Goal: Information Seeking & Learning: Learn about a topic

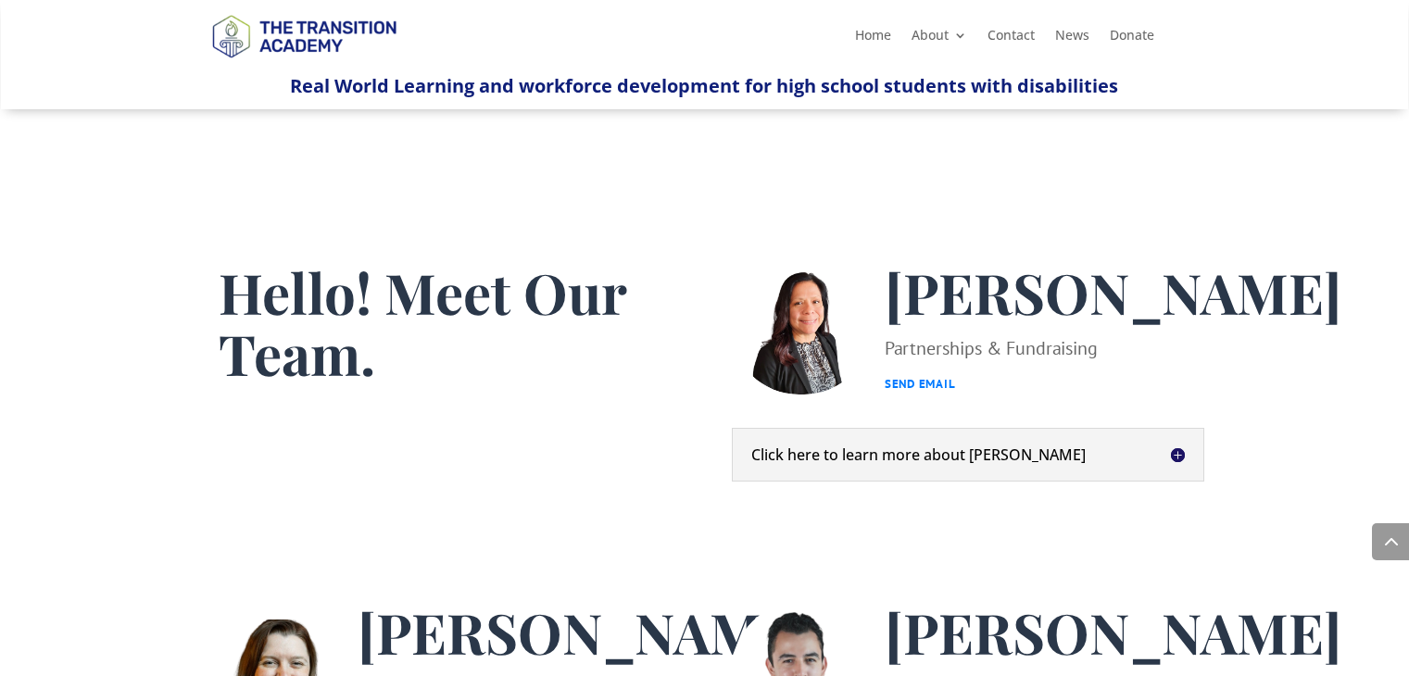
scroll to position [941, 0]
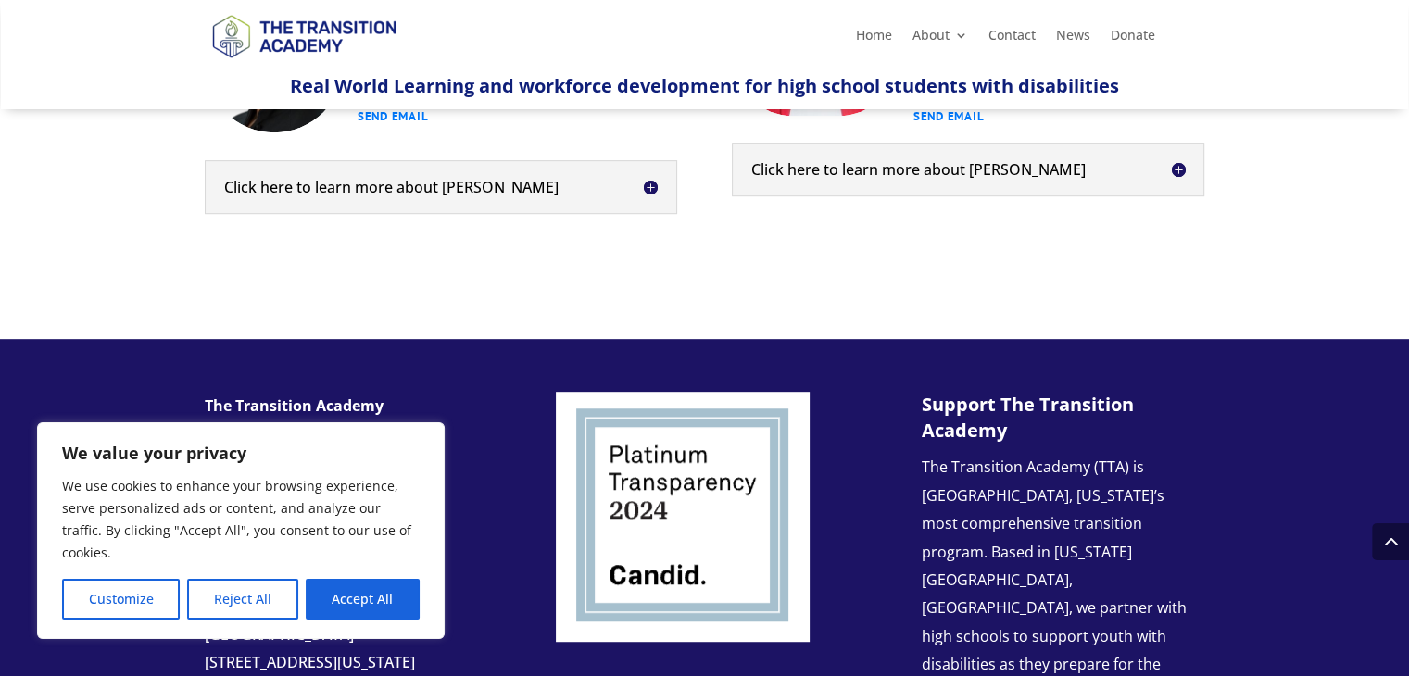
click at [468, 195] on h5 "Click here to learn more about [PERSON_NAME]" at bounding box center [441, 187] width 434 height 15
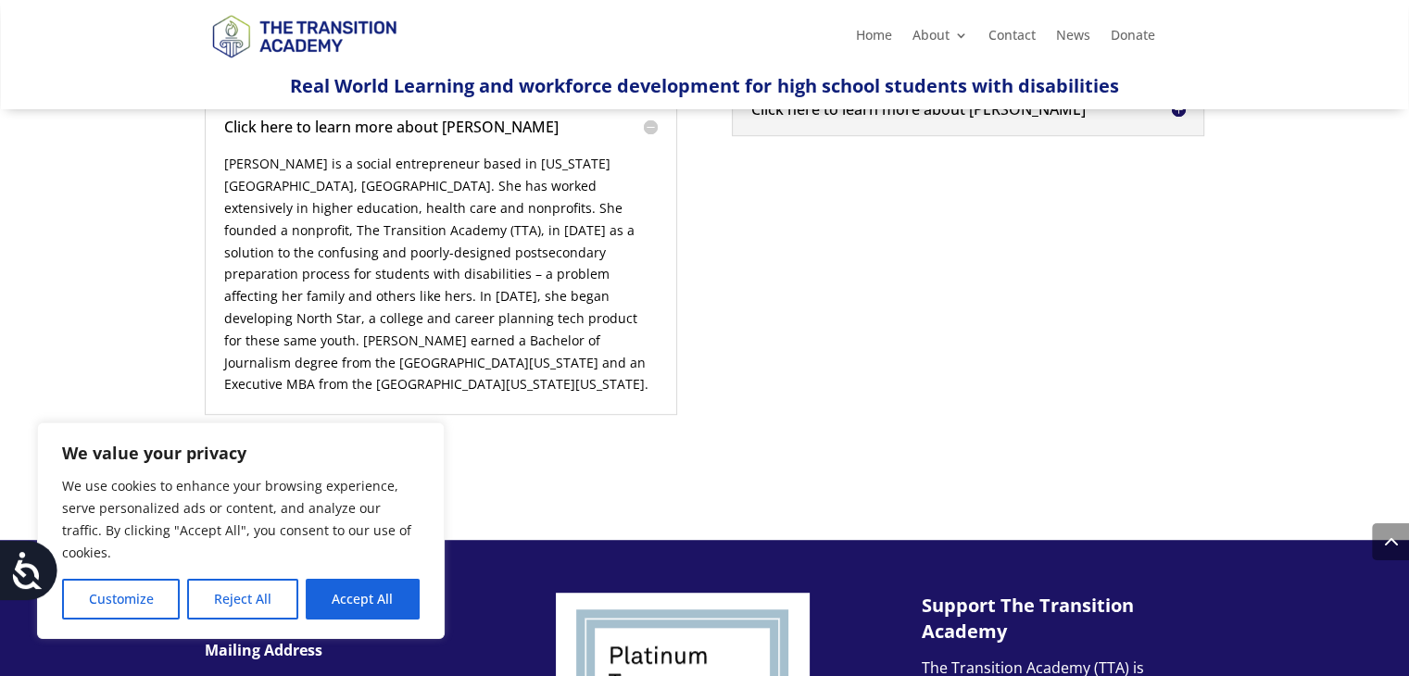
scroll to position [1034, 0]
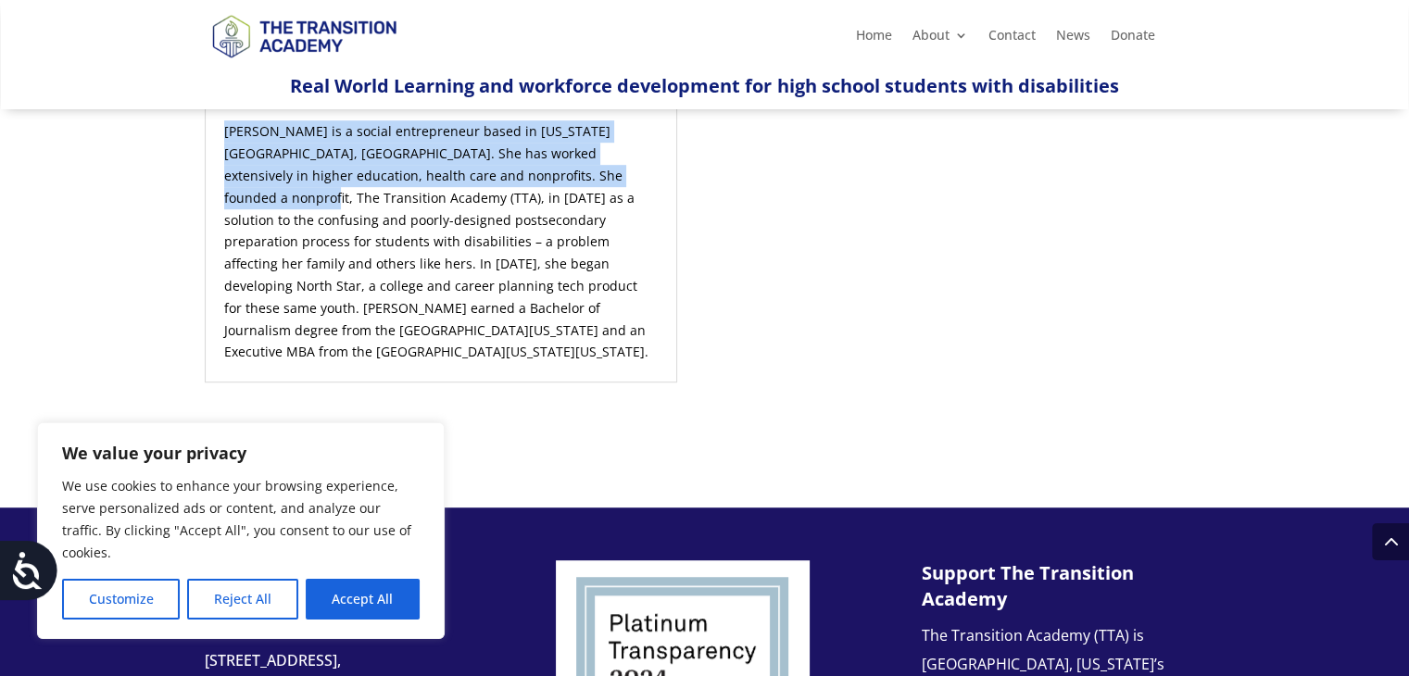
drag, startPoint x: 215, startPoint y: 228, endPoint x: 543, endPoint y: 281, distance: 332.2
click at [543, 281] on div "Click here to learn more about [PERSON_NAME] is a social entrepreneur based in …" at bounding box center [441, 225] width 473 height 315
copy span "[PERSON_NAME] is a social entrepreneur based in [US_STATE][GEOGRAPHIC_DATA], [G…"
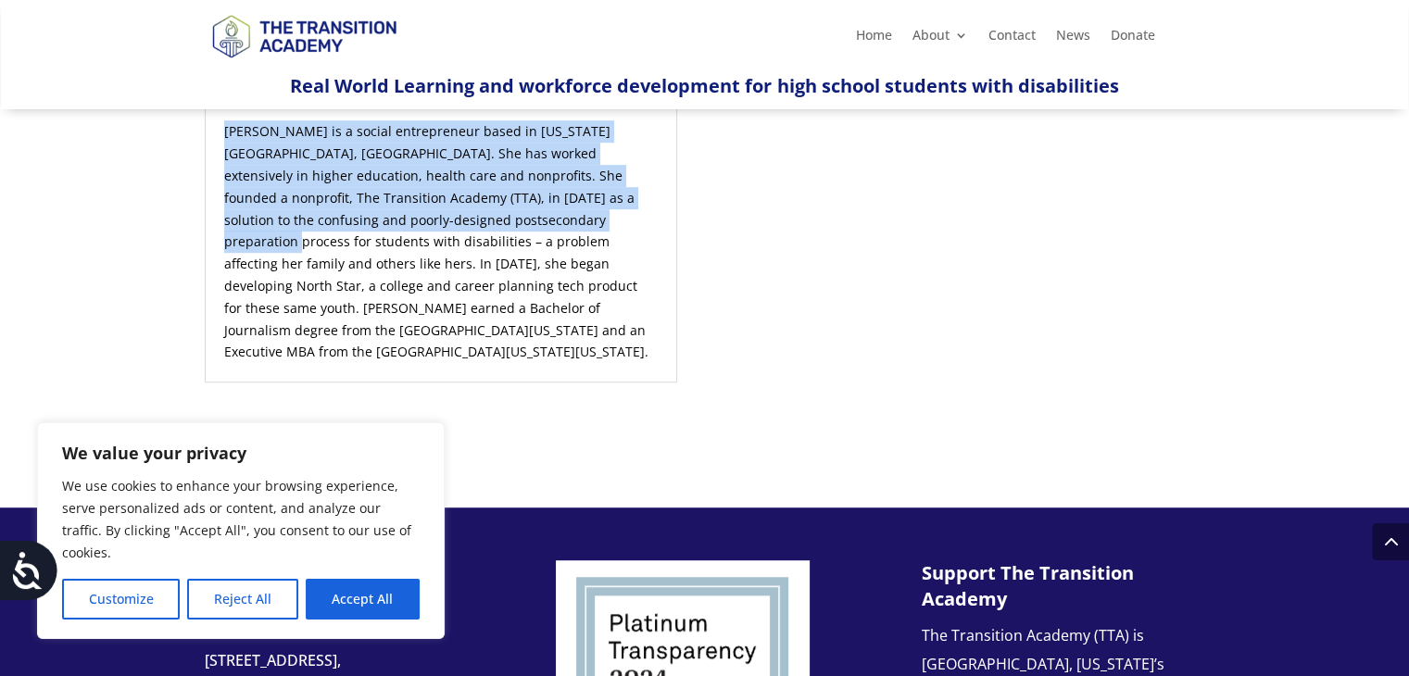
copy span "[PERSON_NAME] is a social entrepreneur based in [US_STATE][GEOGRAPHIC_DATA], [G…"
drag, startPoint x: 515, startPoint y: 323, endPoint x: 169, endPoint y: 227, distance: 359.7
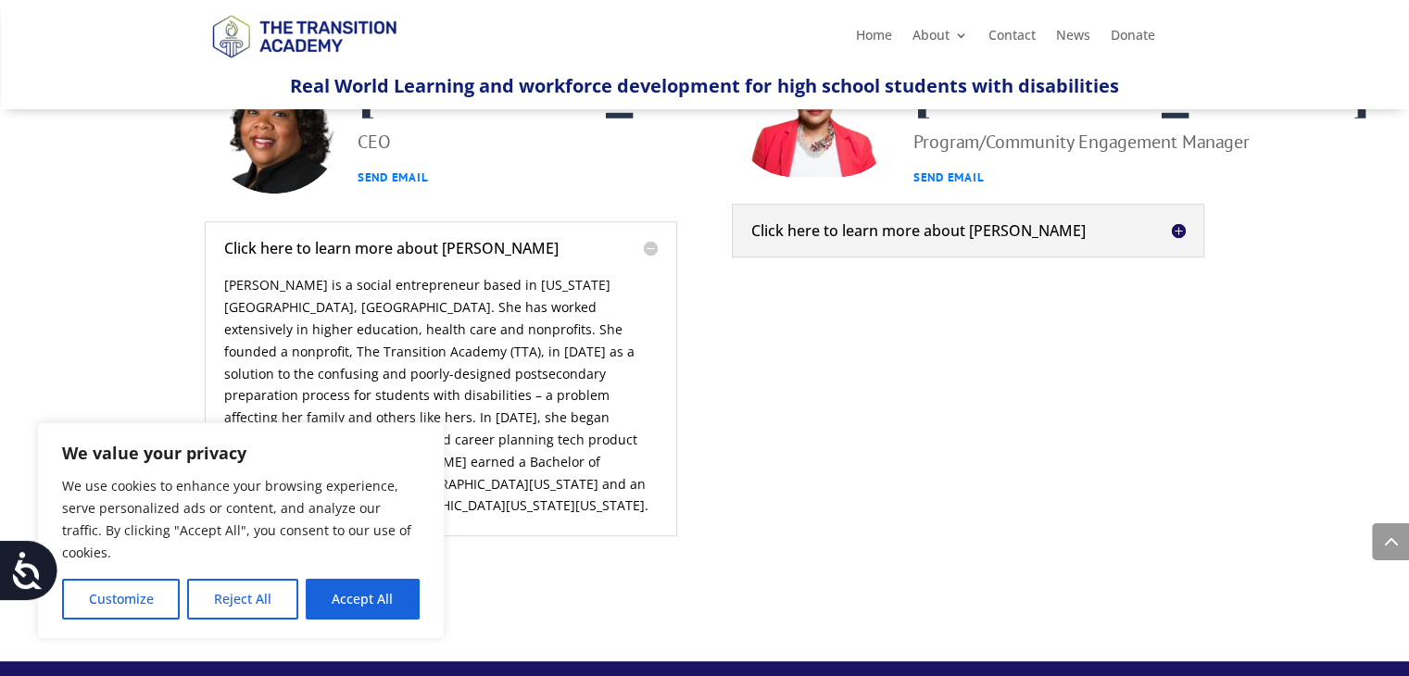
scroll to position [849, 0]
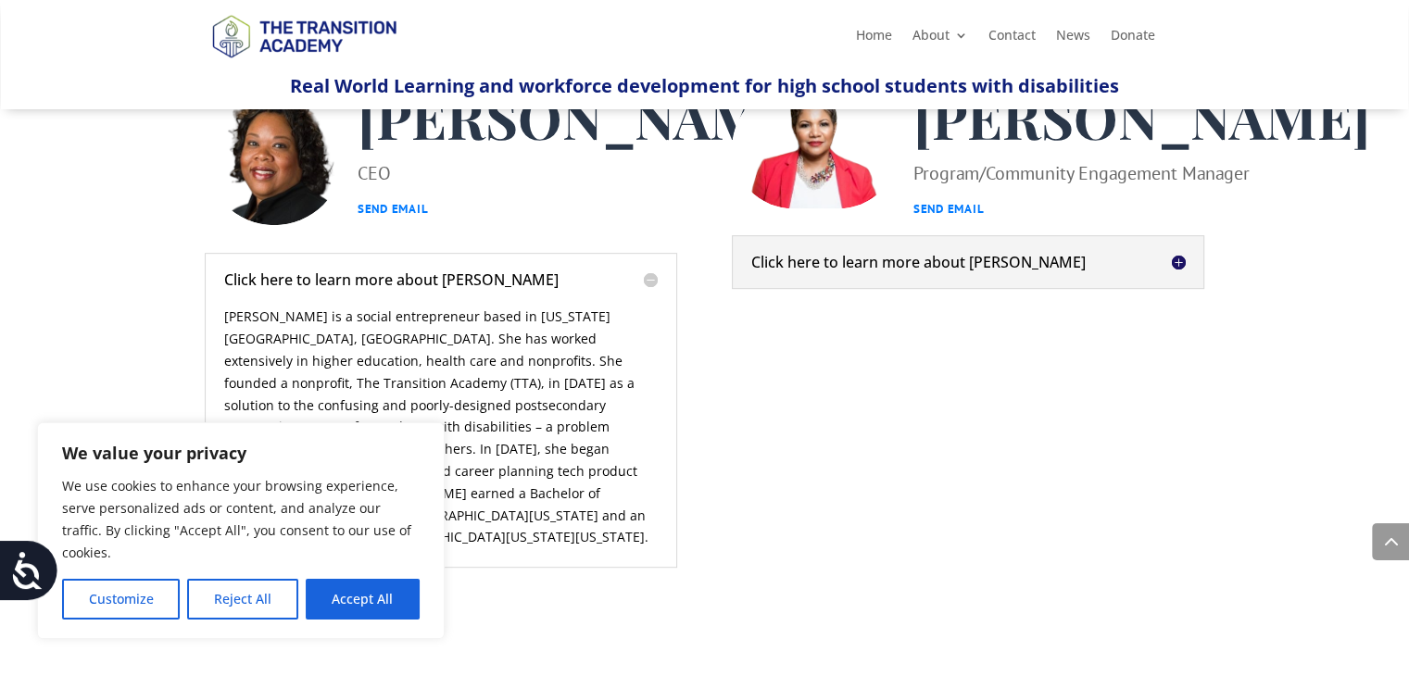
drag, startPoint x: 225, startPoint y: 596, endPoint x: 256, endPoint y: 589, distance: 31.3
click at [228, 596] on button "Reject All" at bounding box center [242, 599] width 110 height 41
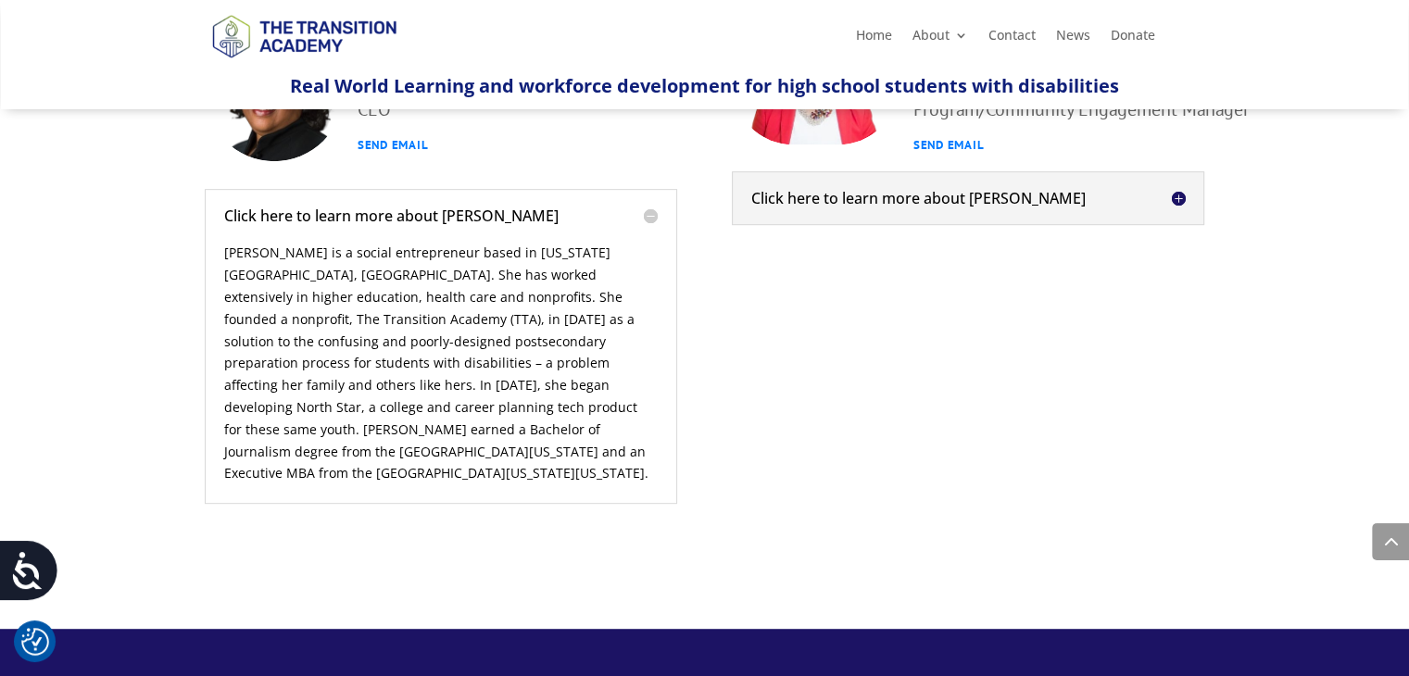
scroll to position [941, 0]
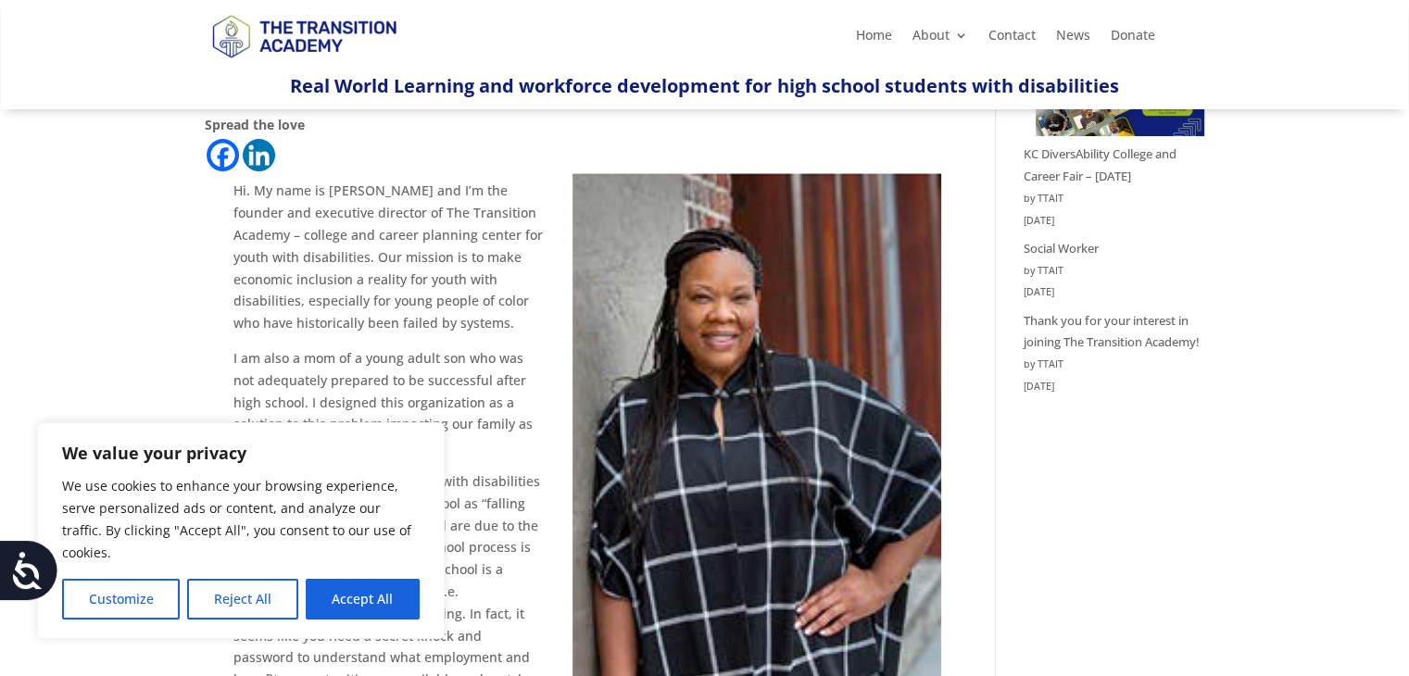
scroll to position [278, 0]
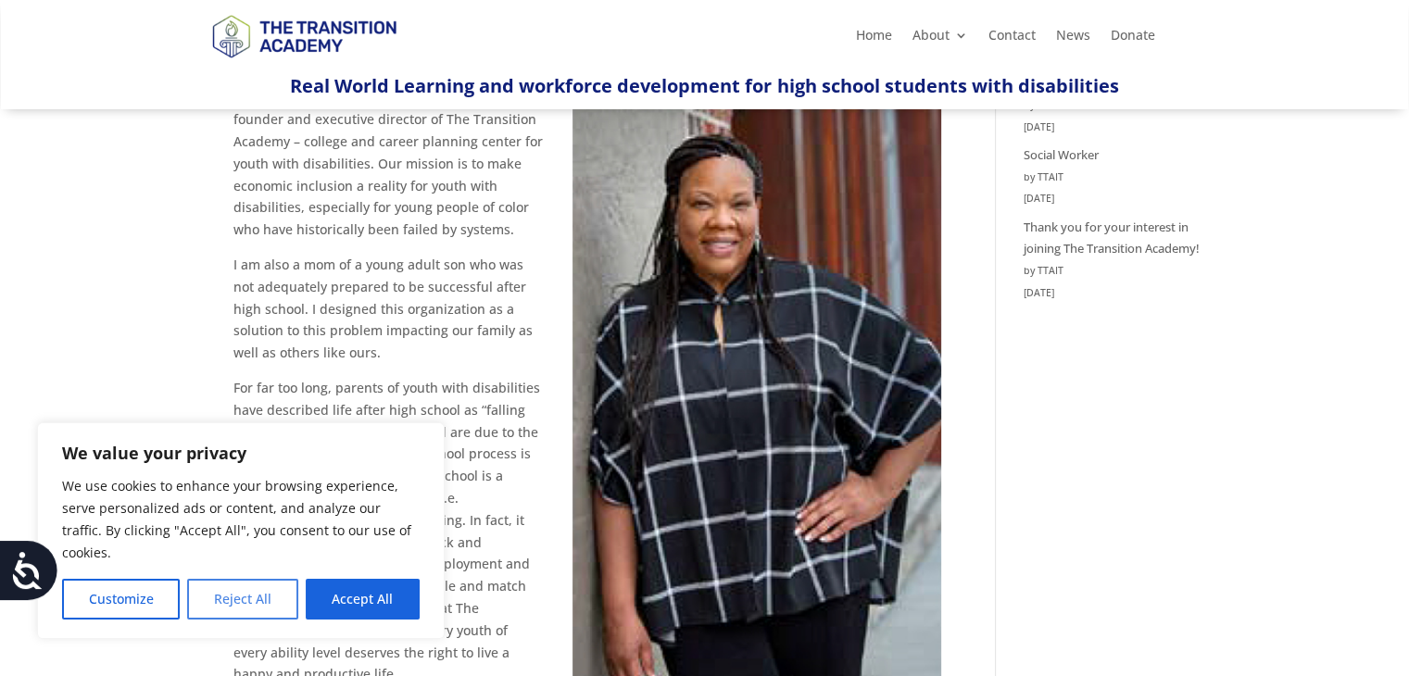
click at [255, 596] on button "Reject All" at bounding box center [242, 599] width 110 height 41
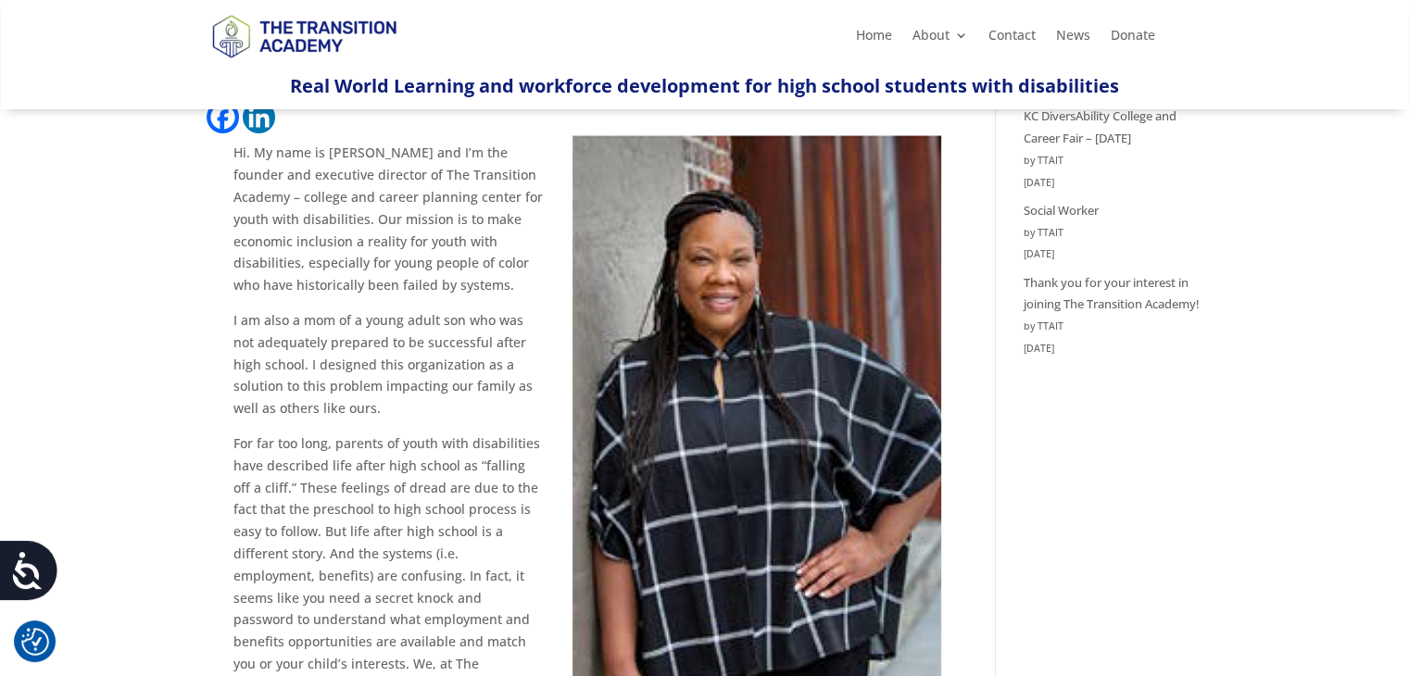
scroll to position [386, 0]
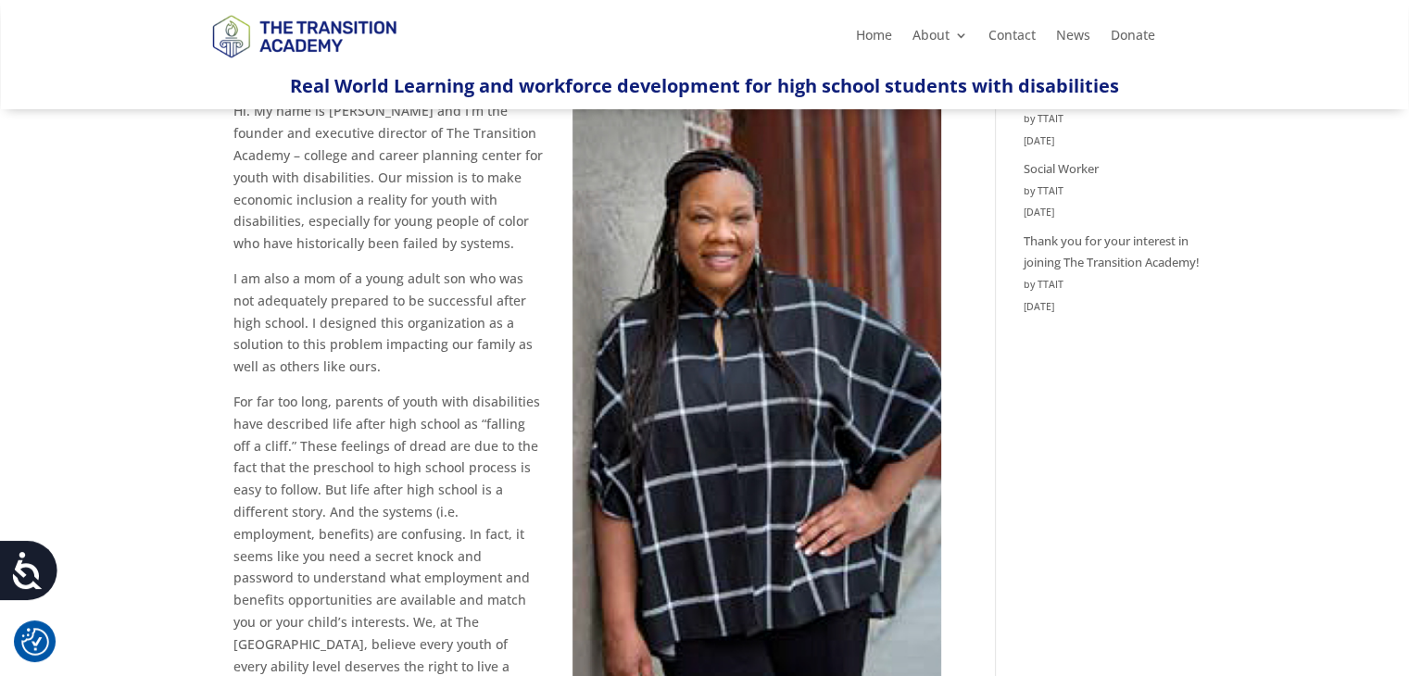
scroll to position [185, 0]
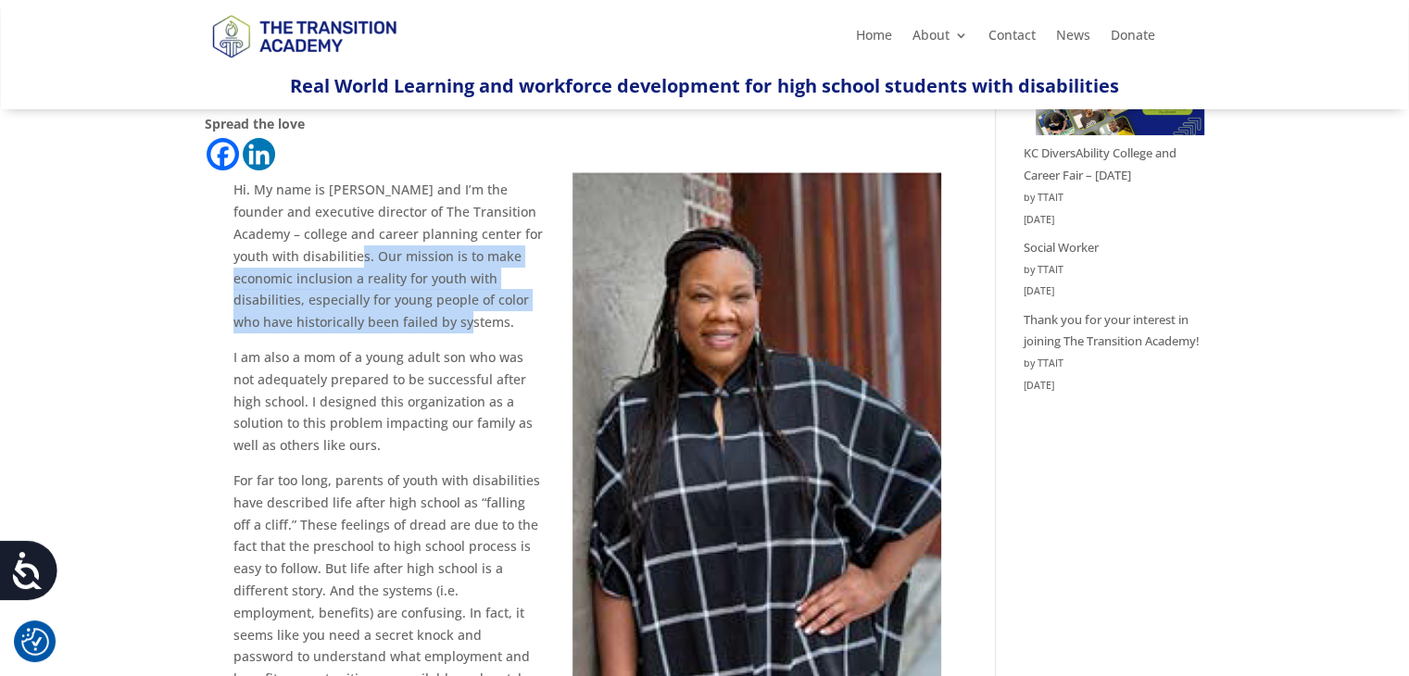
drag, startPoint x: 311, startPoint y: 231, endPoint x: 438, endPoint y: 298, distance: 143.8
click at [438, 298] on p "Hi. My name is Kim Riley and I’m the founder and executive director of The Tran…" at bounding box center [387, 263] width 309 height 168
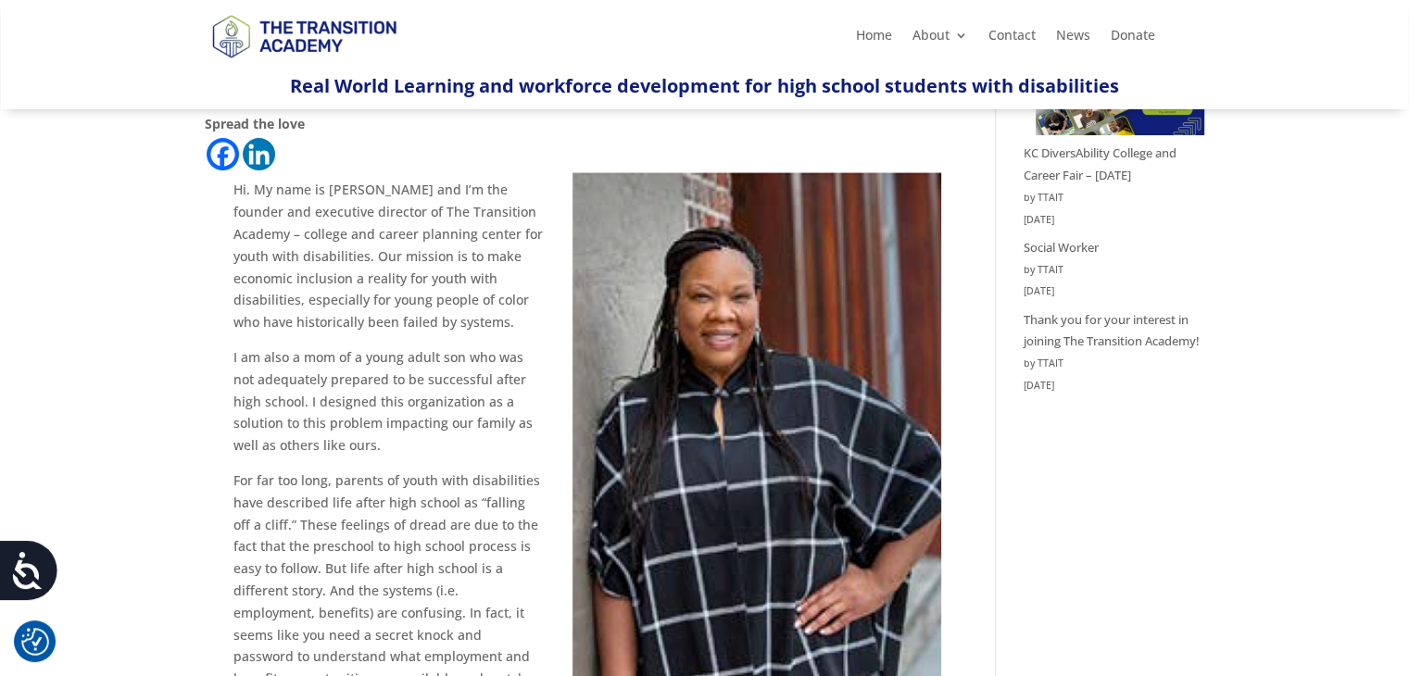
click at [457, 305] on p "Hi. My name is Kim Riley and I’m the founder and executive director of The Tran…" at bounding box center [387, 263] width 309 height 168
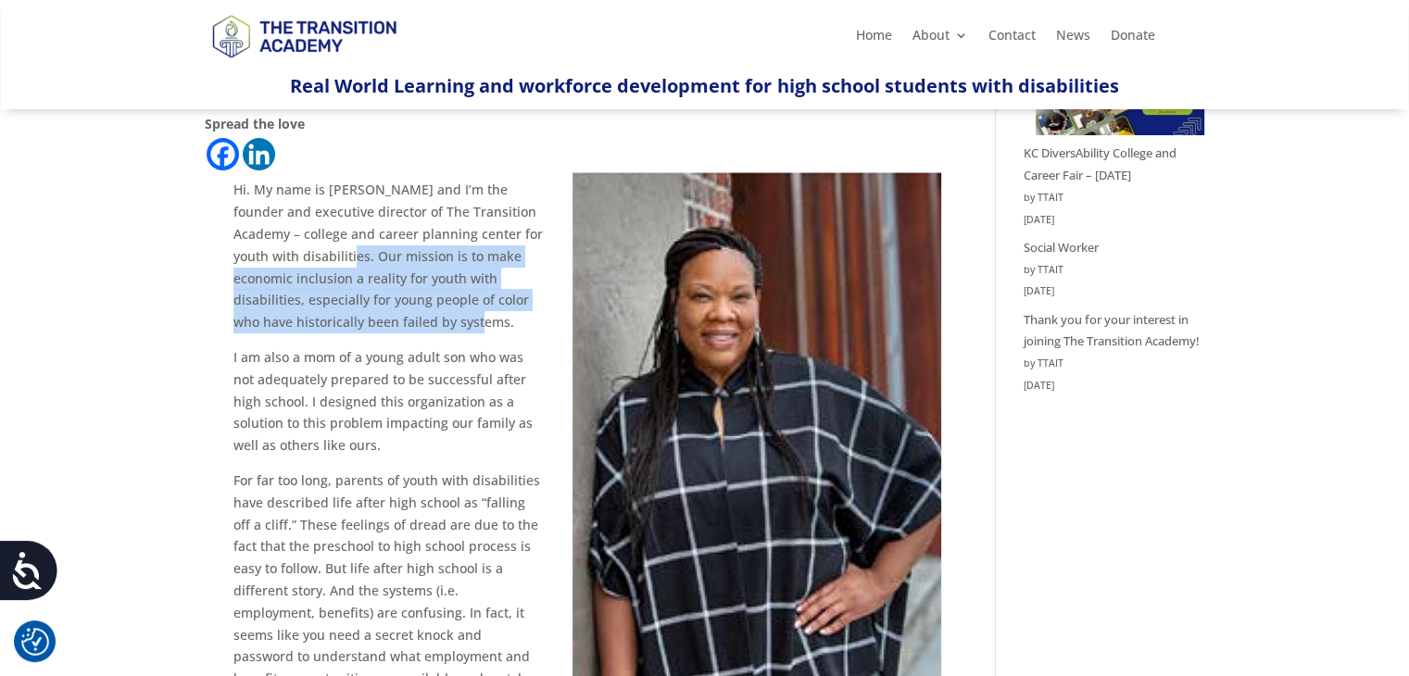
drag, startPoint x: 474, startPoint y: 302, endPoint x: 310, endPoint y: 242, distance: 174.7
click at [310, 242] on p "Hi. My name is Kim Riley and I’m the founder and executive director of The Tran…" at bounding box center [387, 263] width 309 height 168
copy p "Our mission is to make economic inclusion a reality for youth with disabilities…"
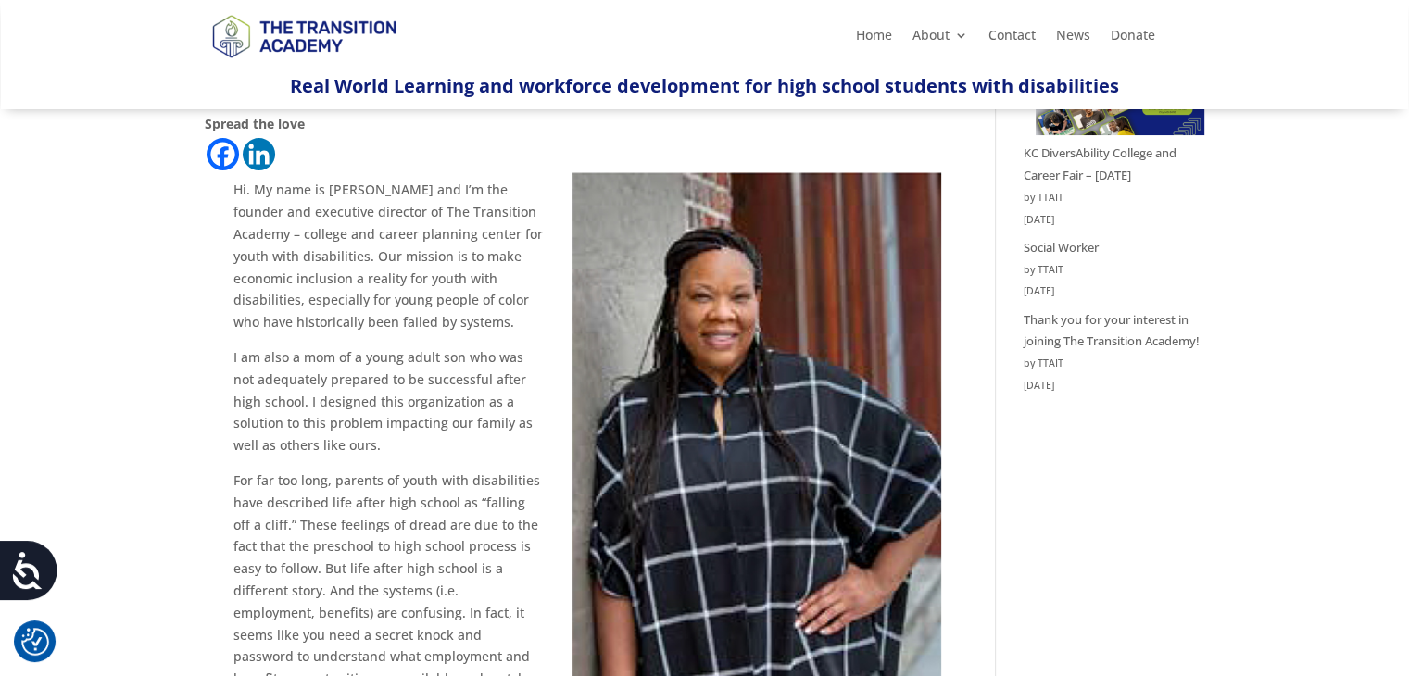
click at [311, 372] on p "I am also a mom of a young adult son who was not adequately prepared to be succ…" at bounding box center [387, 408] width 309 height 123
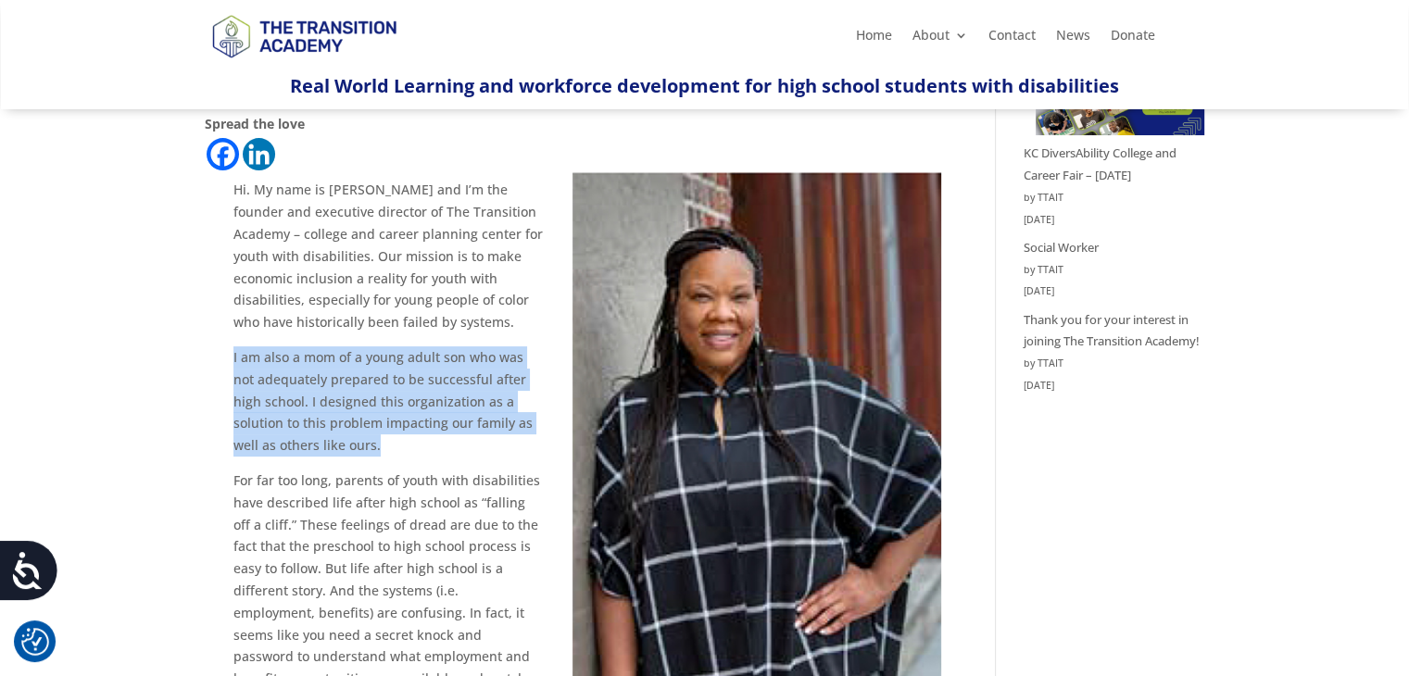
drag, startPoint x: 220, startPoint y: 342, endPoint x: 440, endPoint y: 435, distance: 239.2
click at [440, 435] on div "Hi. My name is Kim Riley and I’m the founder and executive director of The Tran…" at bounding box center [389, 496] width 369 height 635
copy p "I am also a mom of a young adult son who was not adequately prepared to be succ…"
